Goal: Information Seeking & Learning: Check status

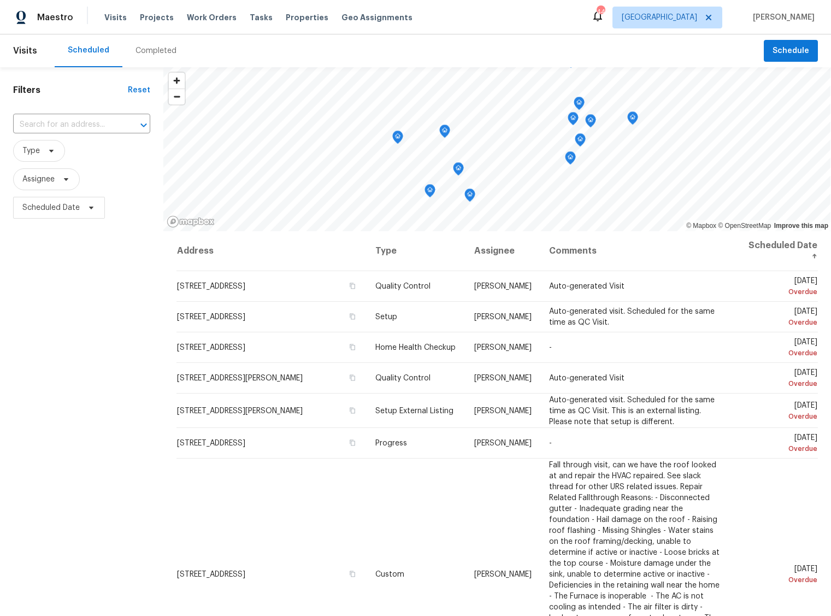
click at [149, 54] on div "Completed" at bounding box center [156, 50] width 41 height 11
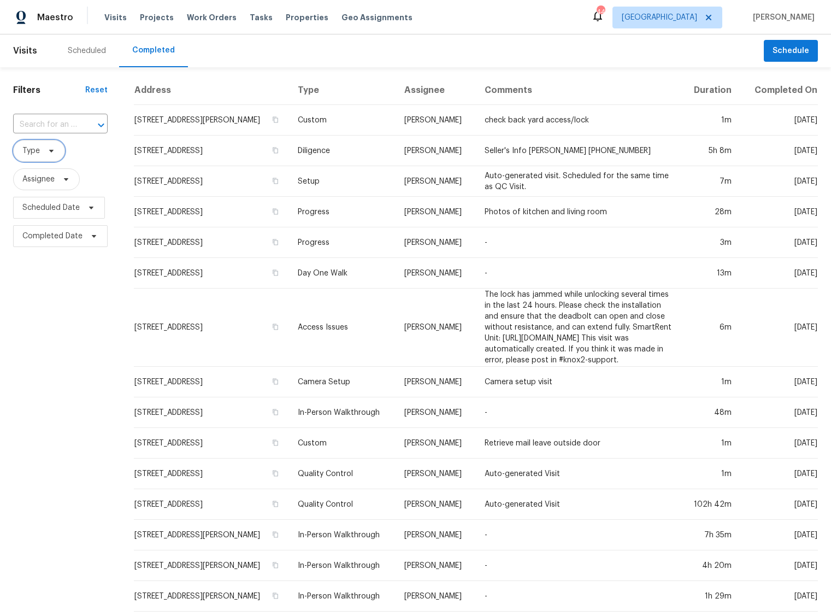
click at [51, 152] on icon at bounding box center [51, 150] width 9 height 9
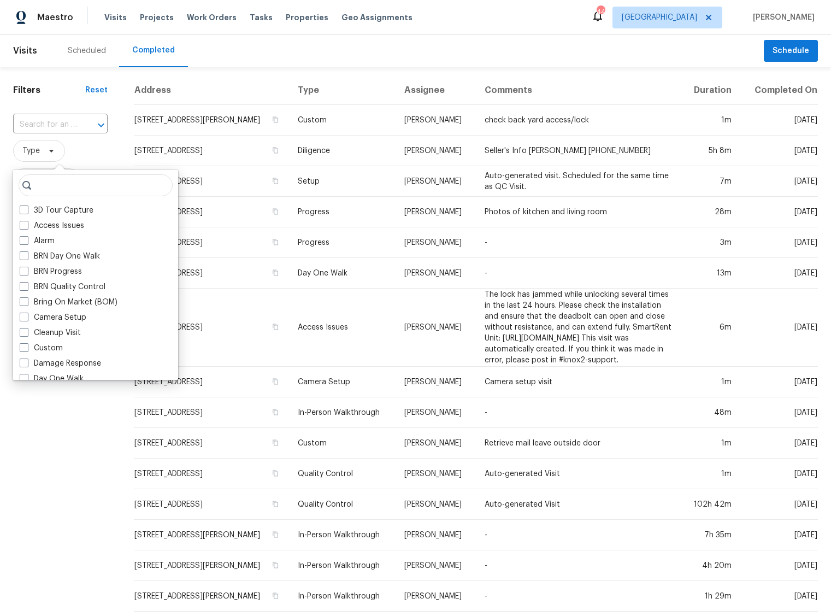
click at [12, 448] on div "Filters Reset ​ Type Assignee Scheduled Date Completed Date" at bounding box center [60, 430] width 121 height 726
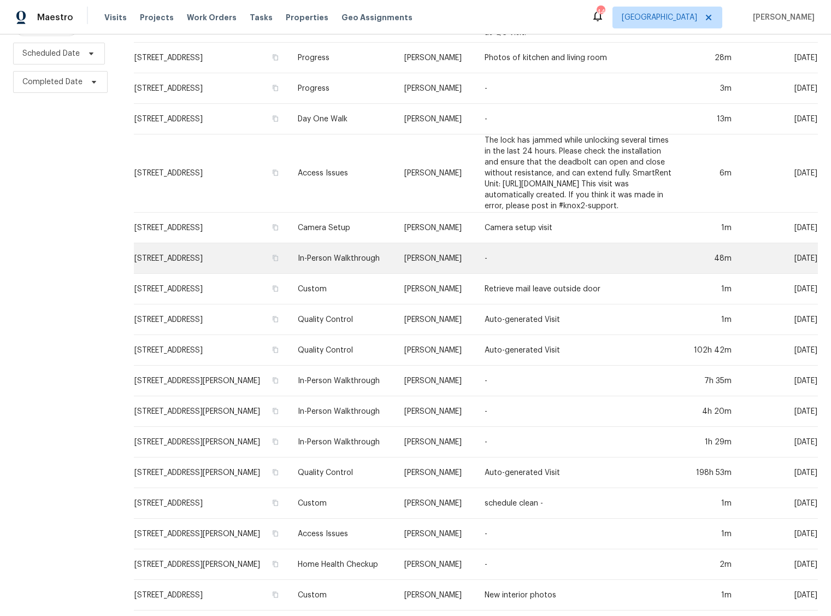
scroll to position [157, 0]
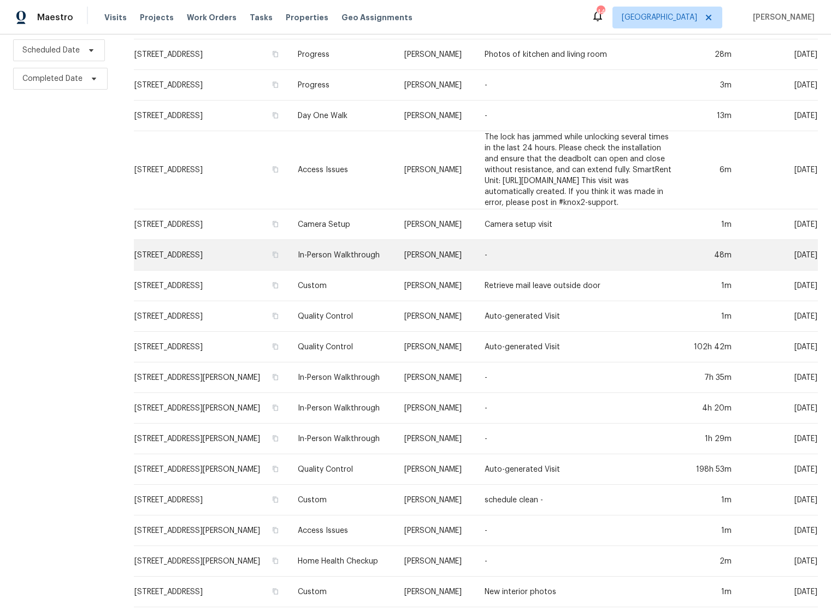
click at [538, 263] on td "-" at bounding box center [578, 255] width 205 height 31
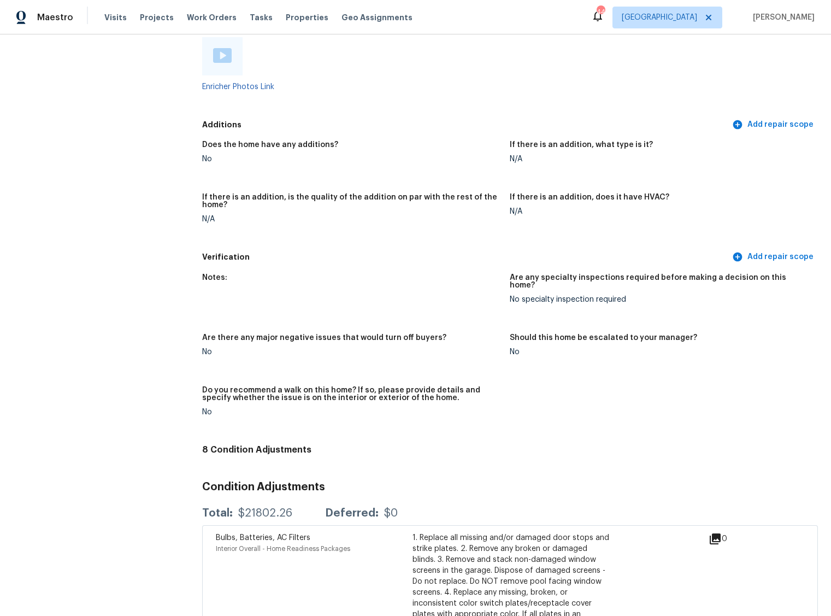
scroll to position [2468, 0]
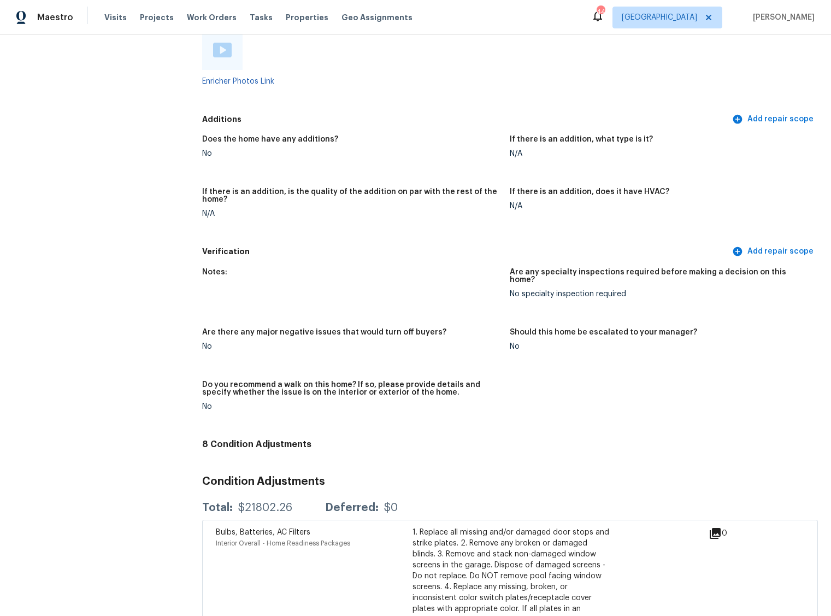
click at [379, 386] on div "Do you recommend a walk on this home? If so, please provide details and specify…" at bounding box center [351, 392] width 299 height 22
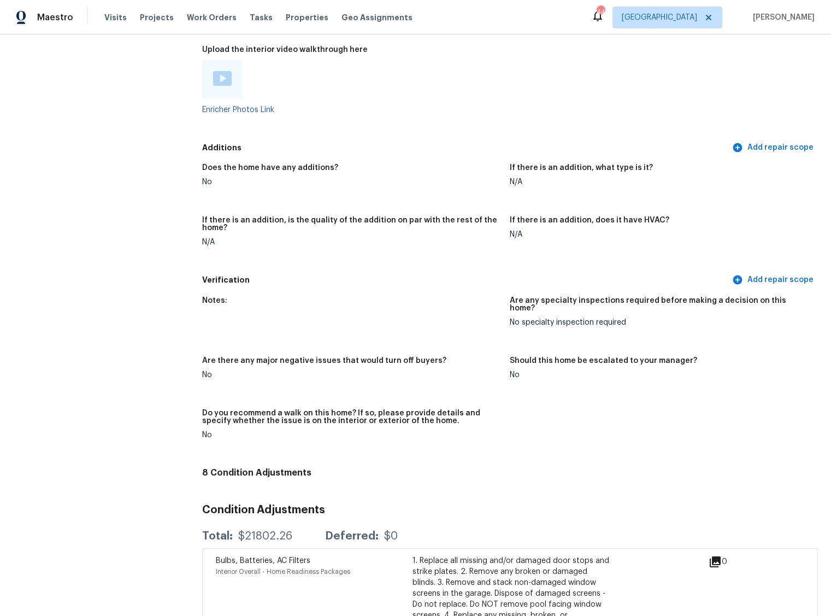
scroll to position [2393, 0]
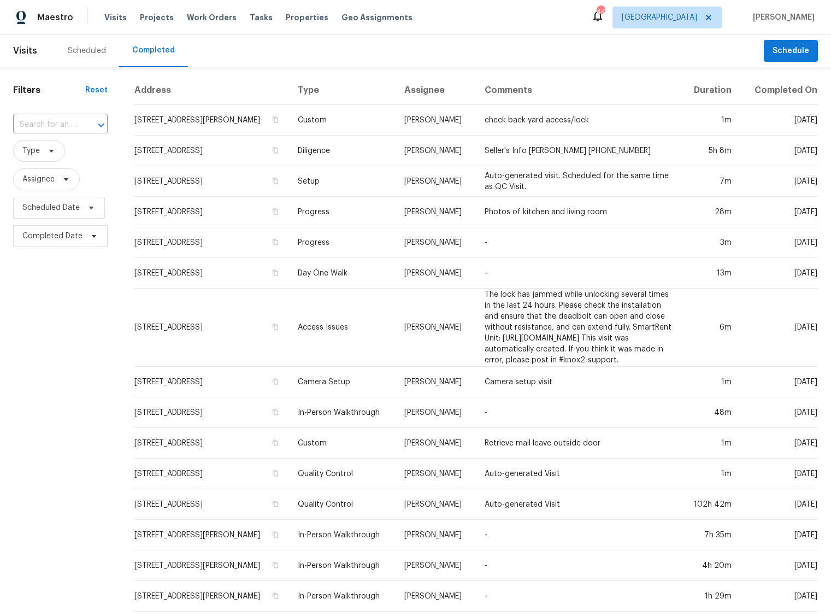
click at [509, 161] on td "Seller's Info [PERSON_NAME] [PHONE_NUMBER]" at bounding box center [578, 151] width 205 height 31
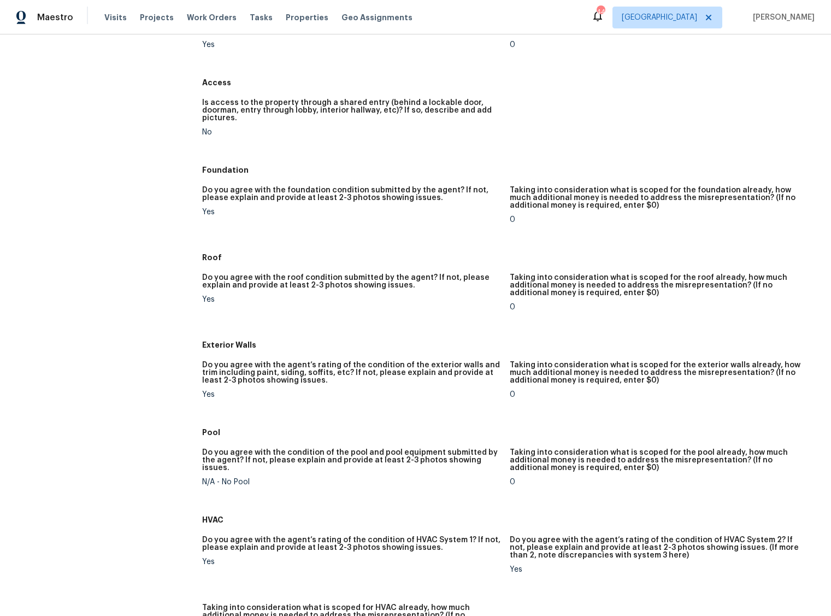
scroll to position [163, 0]
